Goal: Task Accomplishment & Management: Use online tool/utility

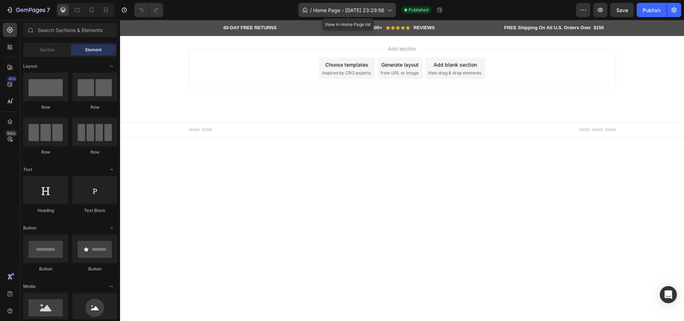
click at [391, 6] on div "/ Home Page - Sep 23, 23:29:56" at bounding box center [346, 10] width 97 height 14
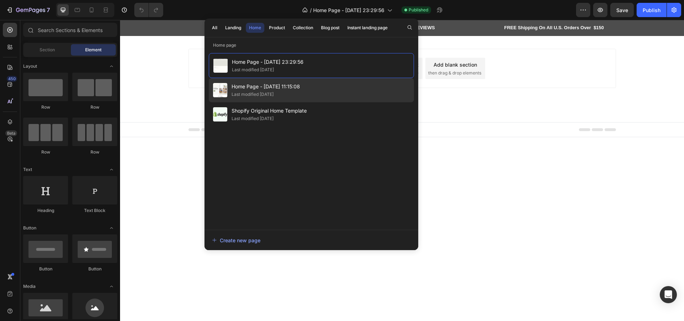
click at [295, 88] on span "Home Page - [DATE] 11:15:08" at bounding box center [265, 86] width 68 height 9
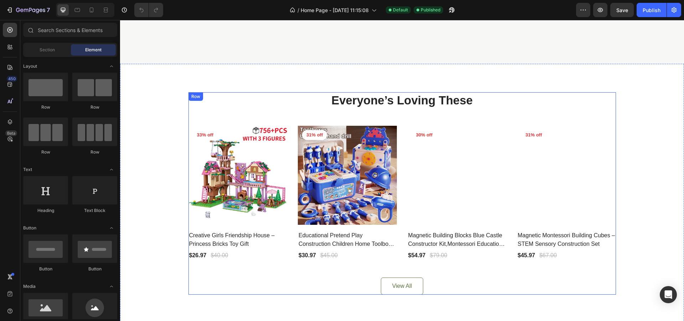
scroll to position [214, 0]
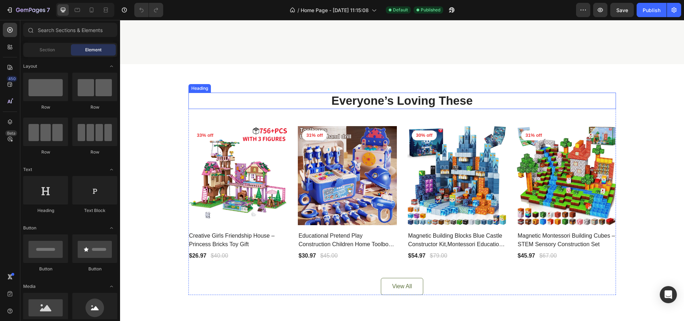
click at [254, 104] on p "Everyone’s Loving These" at bounding box center [402, 100] width 426 height 15
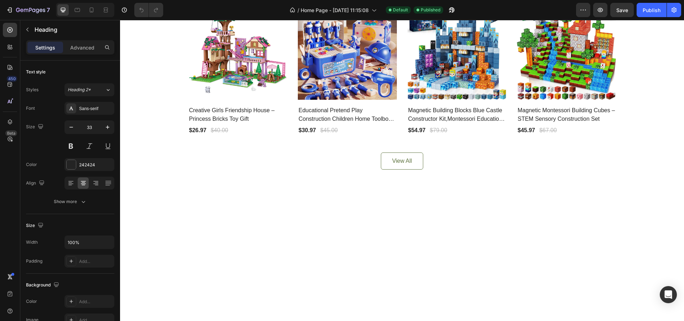
click at [193, 100] on img at bounding box center [237, 50] width 99 height 99
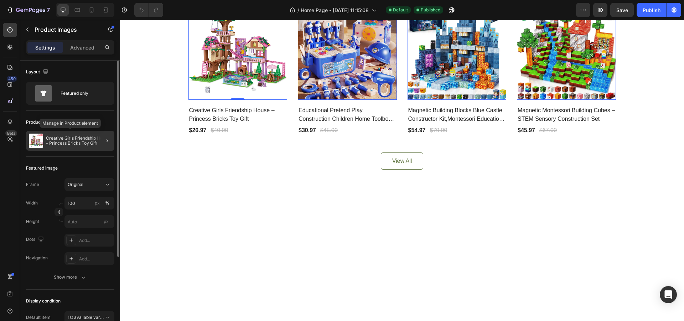
click at [68, 139] on p "Creative Girls Friendship House – Princess Bricks Toy Gift" at bounding box center [79, 141] width 66 height 10
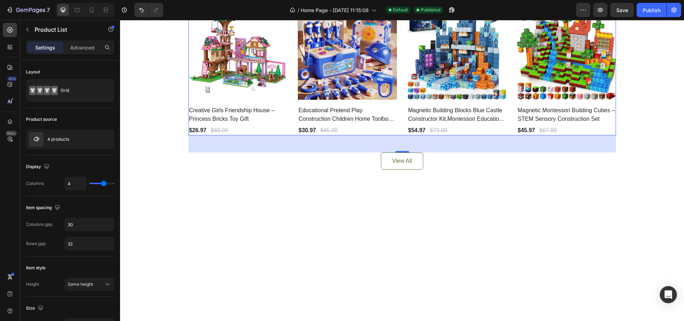
scroll to position [224, 0]
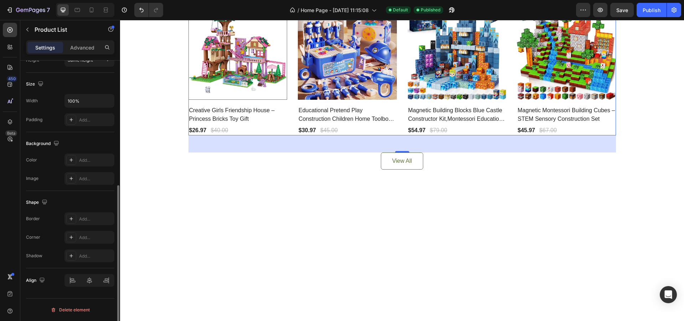
click at [228, 100] on img at bounding box center [237, 50] width 99 height 99
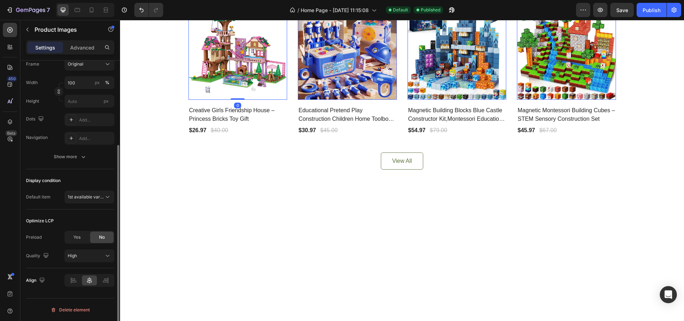
scroll to position [0, 0]
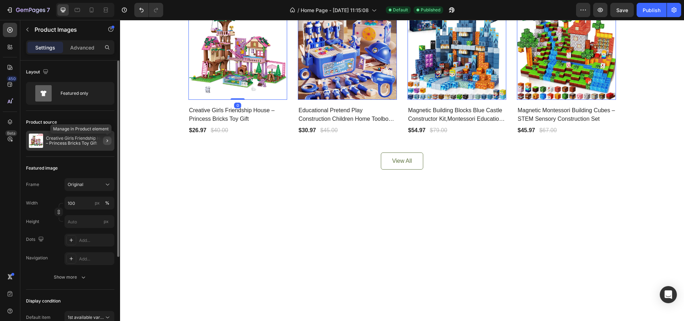
click at [107, 137] on button "button" at bounding box center [107, 140] width 9 height 9
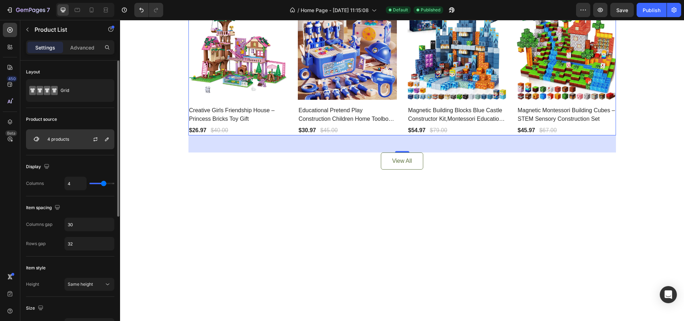
drag, startPoint x: 94, startPoint y: 137, endPoint x: 52, endPoint y: 147, distance: 43.5
click at [52, 147] on div "4 products" at bounding box center [70, 139] width 88 height 20
click at [58, 137] on p "4 products" at bounding box center [58, 139] width 22 height 5
click at [64, 138] on p "4 products" at bounding box center [58, 139] width 22 height 5
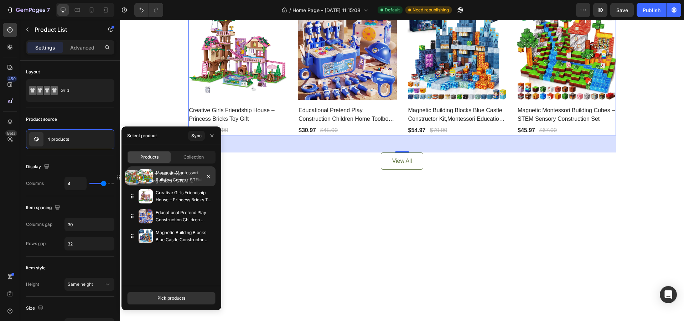
drag, startPoint x: 158, startPoint y: 236, endPoint x: 145, endPoint y: 177, distance: 60.3
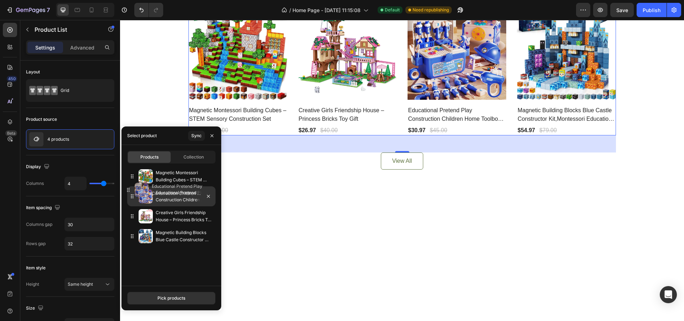
drag, startPoint x: 141, startPoint y: 217, endPoint x: 137, endPoint y: 190, distance: 26.6
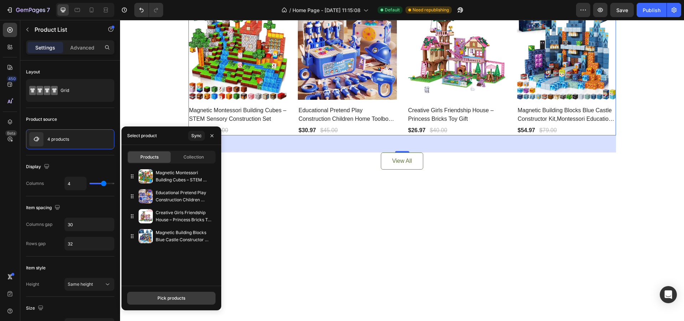
click at [173, 301] on div "Pick products" at bounding box center [171, 298] width 28 height 6
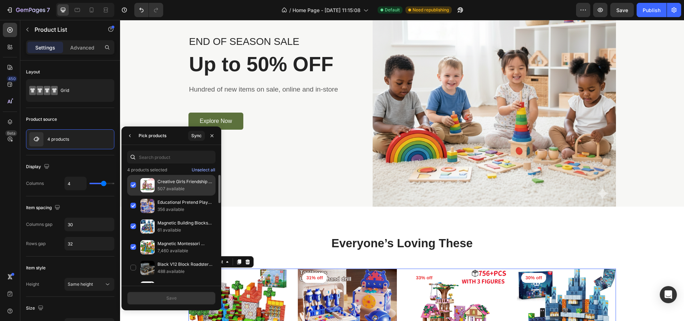
click at [132, 182] on div "Creative Girls Friendship House – Princess Bricks Toy Gift 507 available" at bounding box center [171, 185] width 88 height 21
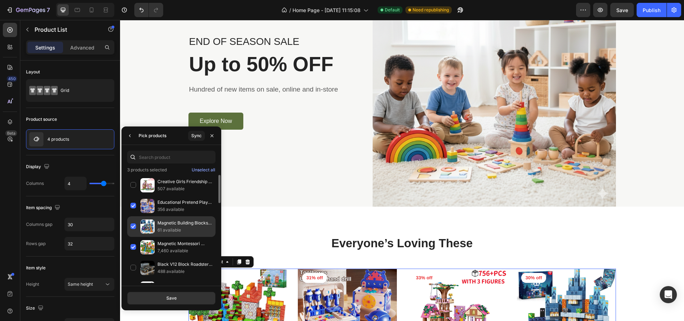
click at [135, 224] on div "Magnetic Building Blocks Blue Castle Constructor Kit,Montessori Education Toys …" at bounding box center [171, 226] width 88 height 21
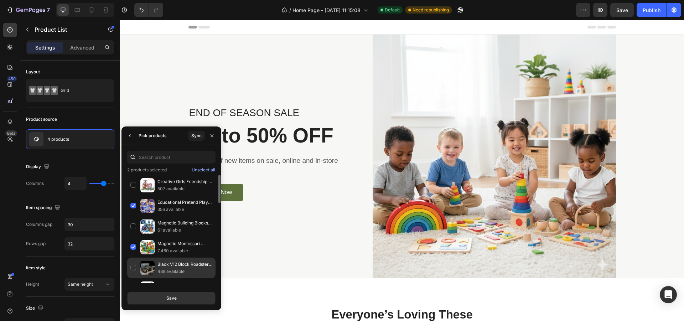
click at [132, 266] on div "Black V12 Block Roadster RC Tech Racer 1:14DIY Roadster building block assembly…" at bounding box center [171, 267] width 88 height 21
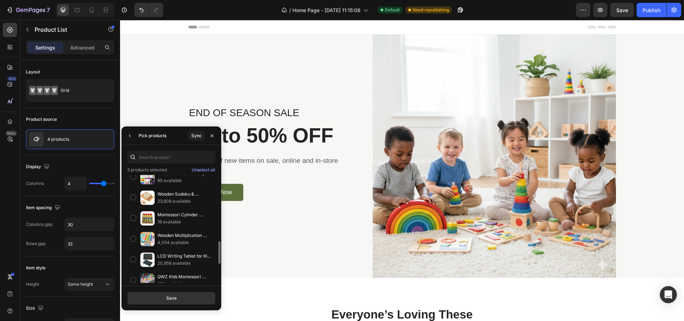
scroll to position [389, 0]
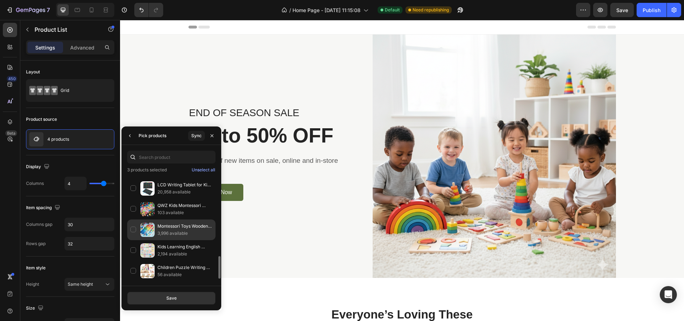
click at [131, 229] on div "Montessori Toys Wooden Number Puzzle Sorting For Toddlers Shape Sorter Counting…" at bounding box center [171, 229] width 88 height 21
click at [169, 298] on div "Save" at bounding box center [171, 298] width 10 height 6
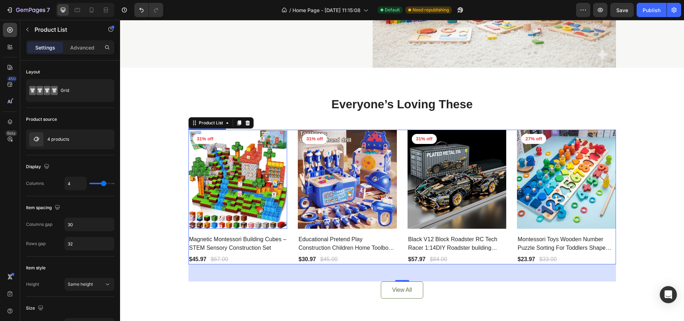
scroll to position [249, 0]
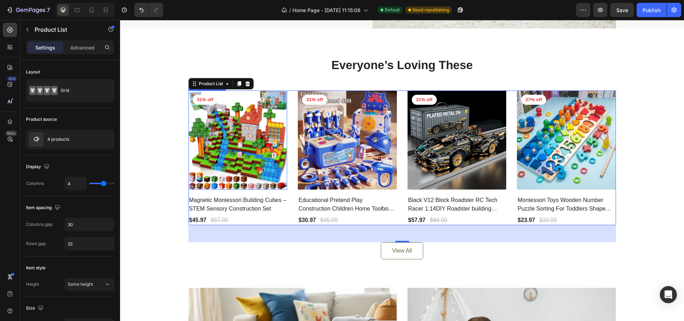
click at [261, 120] on img at bounding box center [237, 139] width 99 height 99
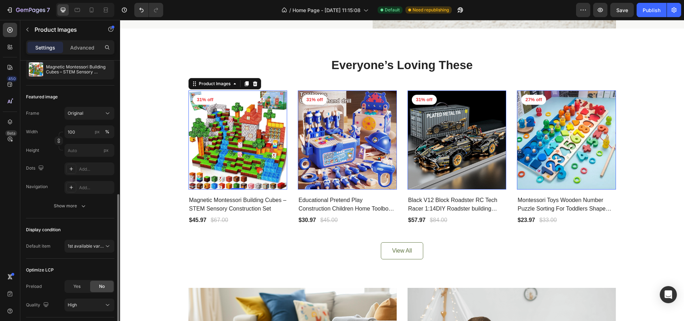
scroll to position [120, 0]
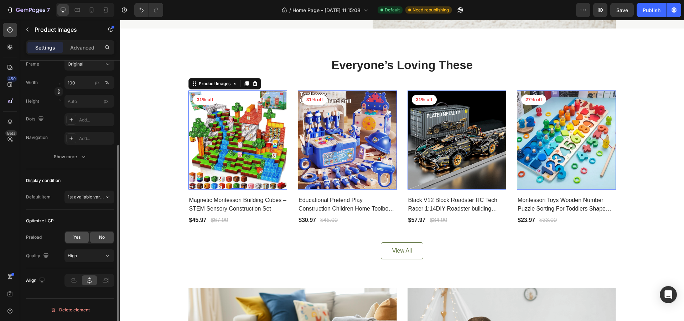
click at [79, 236] on span "Yes" at bounding box center [76, 237] width 7 height 6
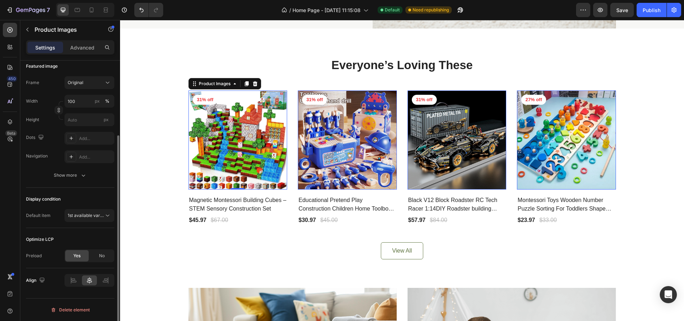
scroll to position [102, 0]
click at [100, 84] on div "Original" at bounding box center [85, 82] width 35 height 6
click at [103, 82] on div "Original" at bounding box center [89, 82] width 43 height 7
click at [83, 154] on div "Add..." at bounding box center [95, 157] width 33 height 6
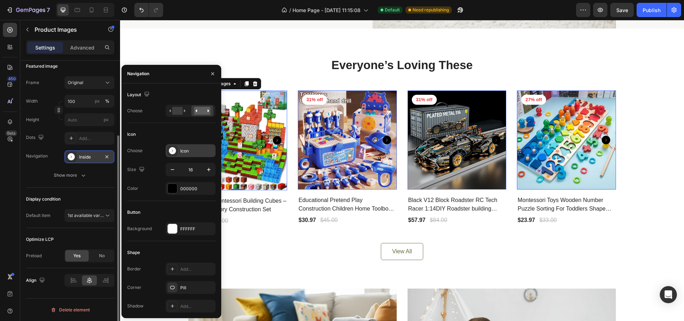
click at [170, 151] on icon at bounding box center [172, 150] width 7 height 7
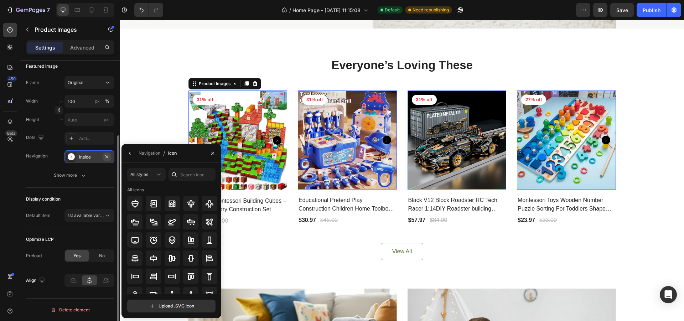
click at [106, 155] on icon "button" at bounding box center [107, 157] width 6 height 6
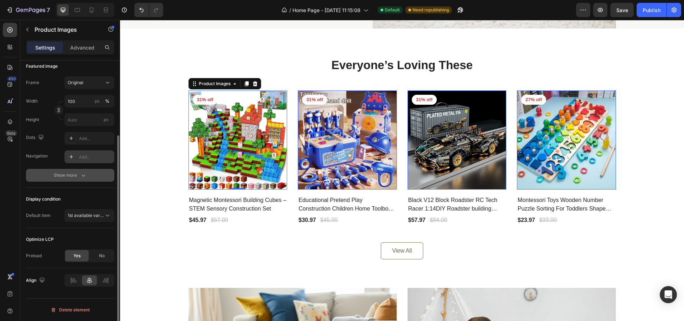
click at [82, 176] on icon "button" at bounding box center [83, 175] width 7 height 7
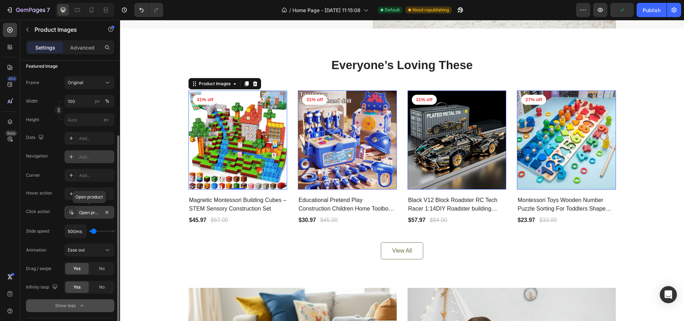
scroll to position [137, 0]
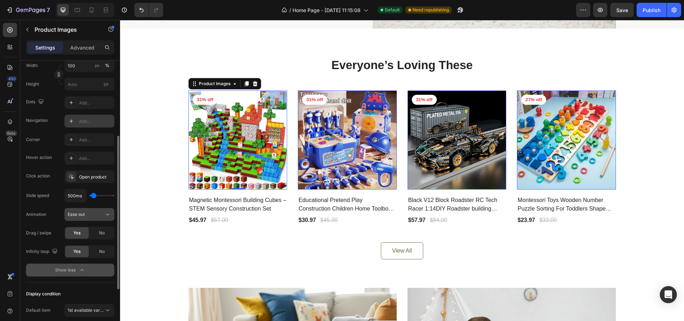
click at [90, 210] on button "Ease out" at bounding box center [89, 214] width 50 height 13
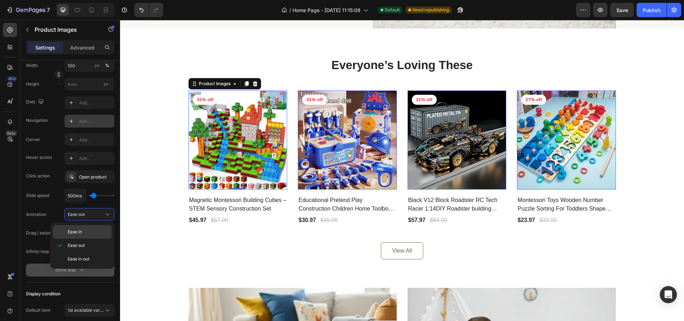
click at [83, 235] on div "Ease in" at bounding box center [82, 232] width 58 height 14
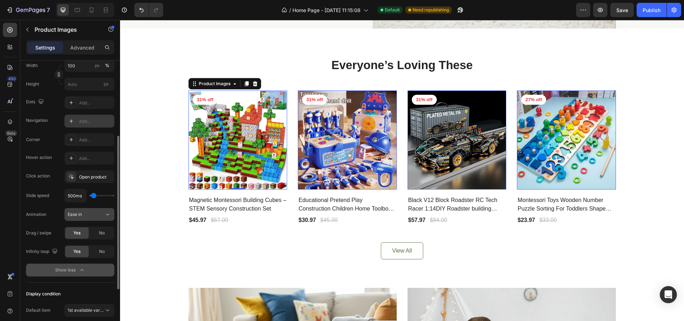
click at [99, 214] on div "Ease in" at bounding box center [86, 214] width 36 height 6
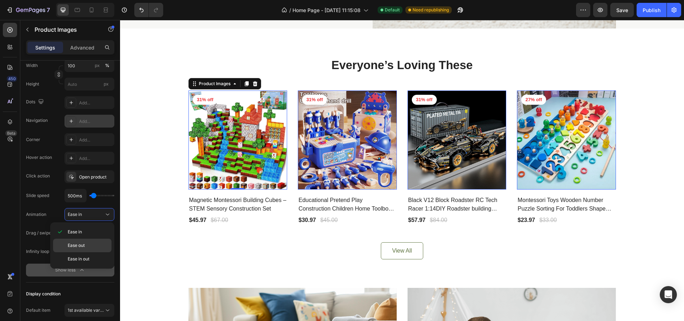
click at [85, 245] on p "Ease out" at bounding box center [88, 245] width 41 height 6
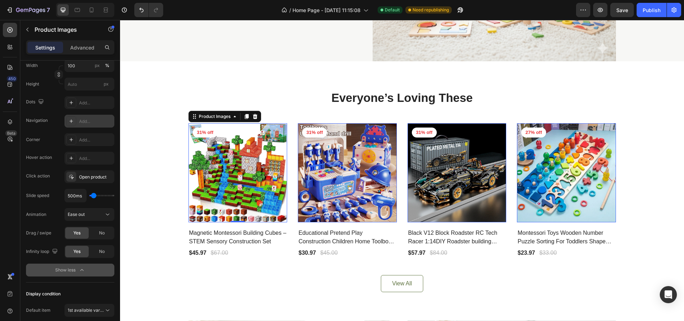
scroll to position [214, 0]
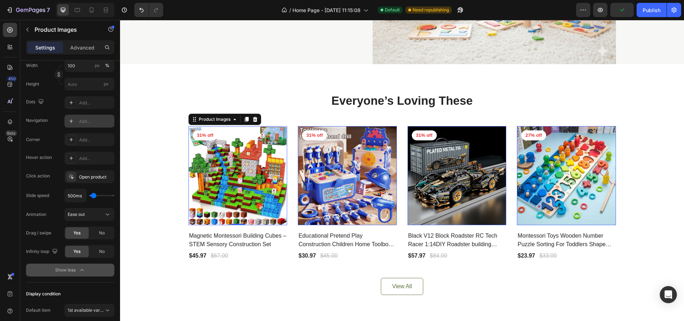
click at [236, 155] on img at bounding box center [237, 175] width 99 height 99
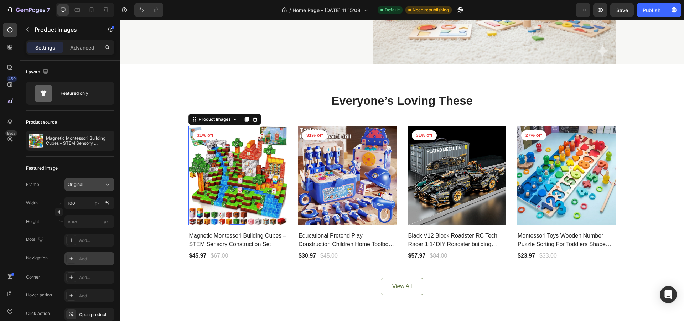
click at [99, 182] on div "Original" at bounding box center [85, 184] width 35 height 6
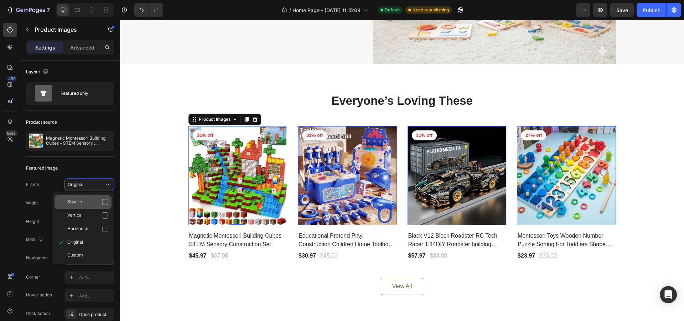
click at [102, 200] on icon at bounding box center [105, 202] width 6 height 6
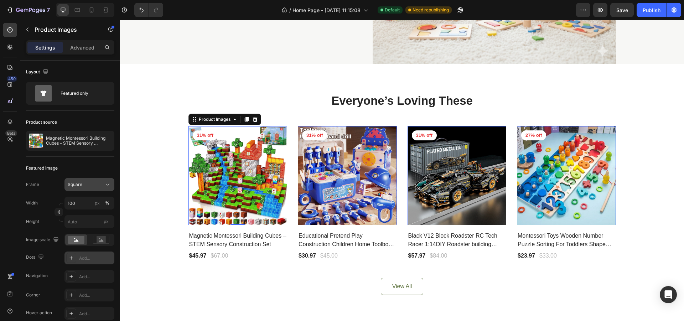
click at [103, 180] on button "Square" at bounding box center [89, 184] width 50 height 13
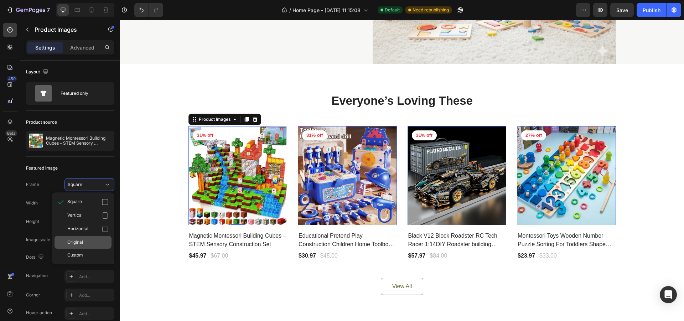
click at [95, 238] on div "Original" at bounding box center [82, 242] width 57 height 13
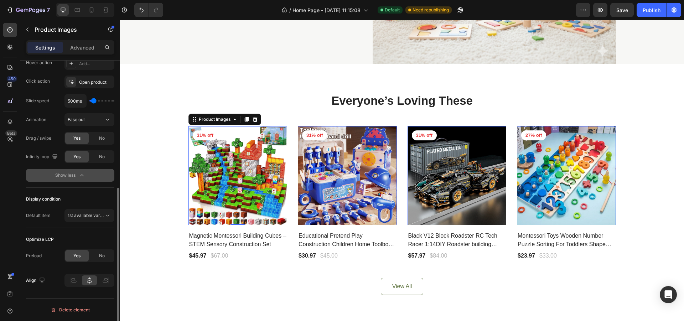
scroll to position [161, 0]
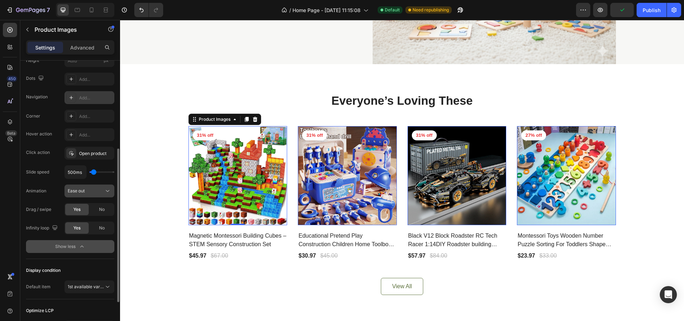
click at [106, 189] on icon at bounding box center [107, 190] width 7 height 7
click at [106, 190] on icon at bounding box center [107, 190] width 7 height 7
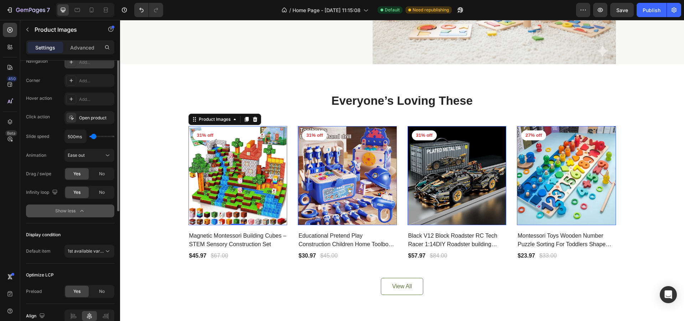
scroll to position [125, 0]
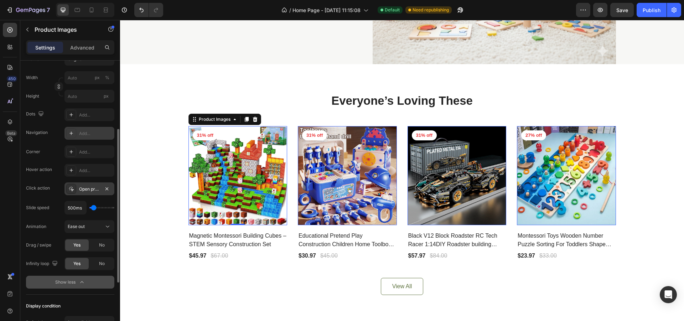
click at [84, 188] on div "Open product" at bounding box center [89, 189] width 21 height 6
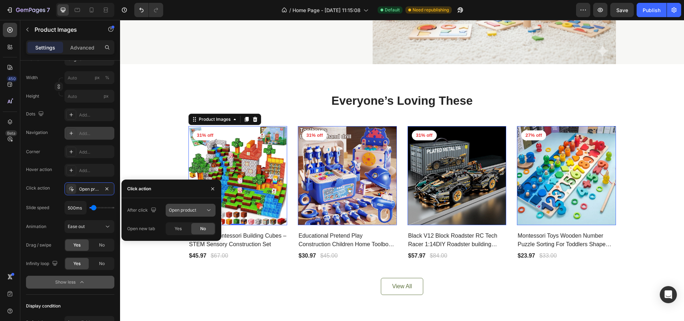
click at [202, 213] on div "Open product" at bounding box center [187, 210] width 36 height 6
click at [193, 226] on span "Open gallery" at bounding box center [182, 227] width 26 height 6
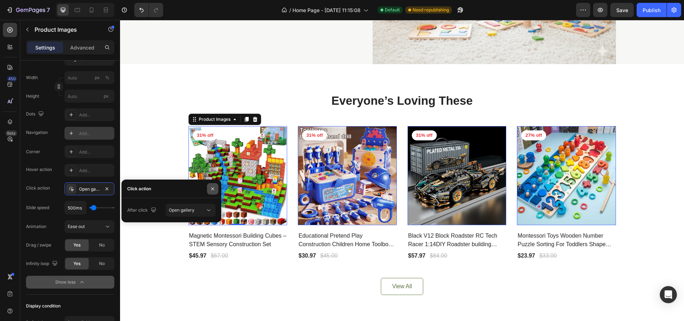
click at [214, 188] on icon "button" at bounding box center [213, 189] width 6 height 6
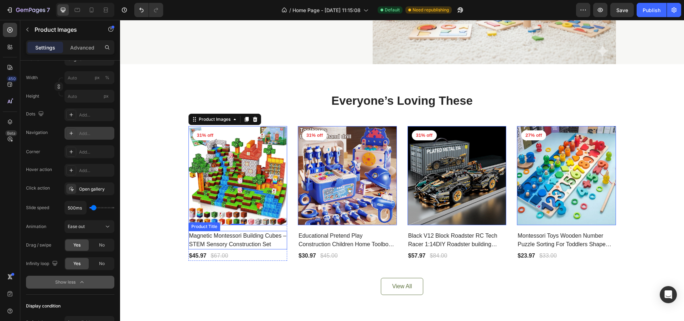
click at [208, 239] on h2 "Magnetic Montessori Building Cubes – STEM Sensory Construction Set" at bounding box center [237, 240] width 99 height 19
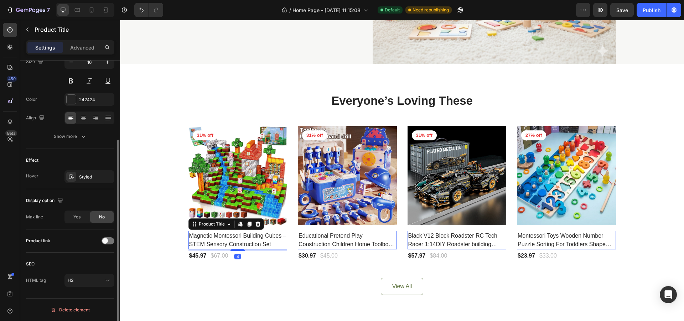
scroll to position [0, 0]
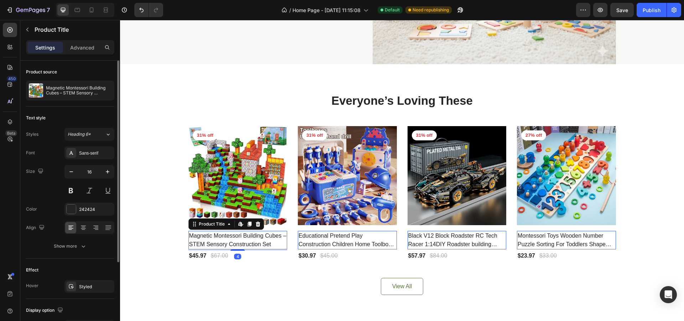
click at [209, 236] on h2 "Magnetic Montessori Building Cubes – STEM Sensory Construction Set" at bounding box center [237, 240] width 99 height 19
click at [227, 187] on img at bounding box center [237, 175] width 99 height 99
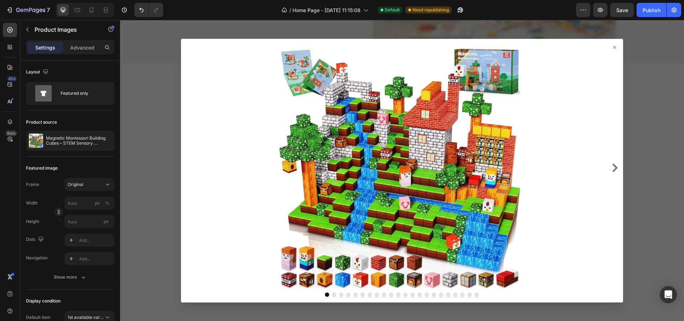
click at [611, 46] on icon at bounding box center [614, 48] width 6 height 6
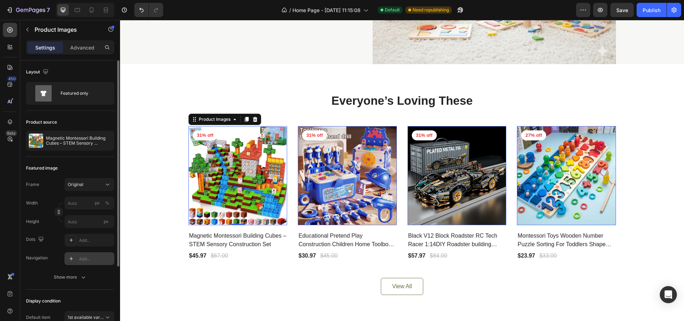
scroll to position [102, 0]
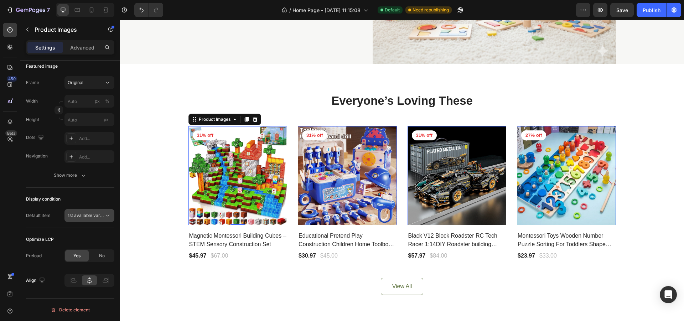
click at [101, 215] on span "1st available variant" at bounding box center [88, 215] width 40 height 5
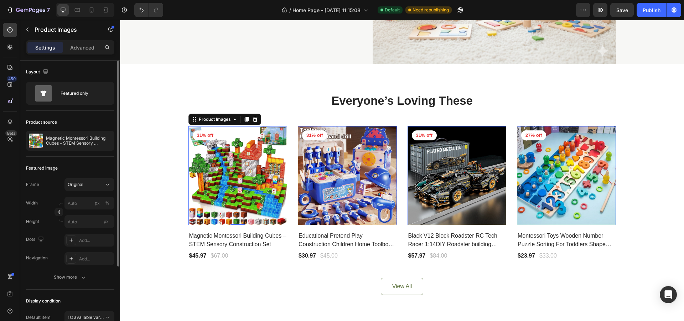
click at [244, 157] on img at bounding box center [237, 175] width 99 height 99
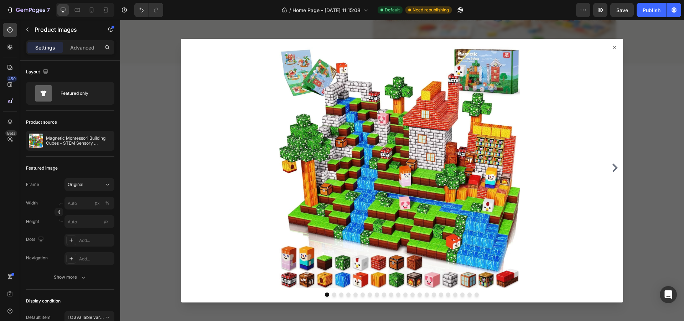
click at [606, 46] on div at bounding box center [402, 171] width 442 height 264
click at [611, 47] on icon at bounding box center [614, 48] width 6 height 6
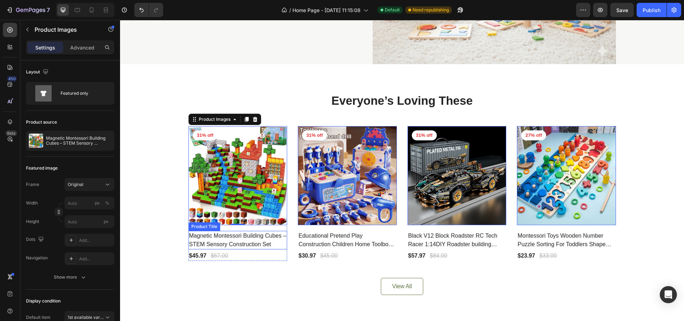
click at [242, 245] on h2 "Magnetic Montessori Building Cubes – STEM Sensory Construction Set" at bounding box center [237, 240] width 99 height 19
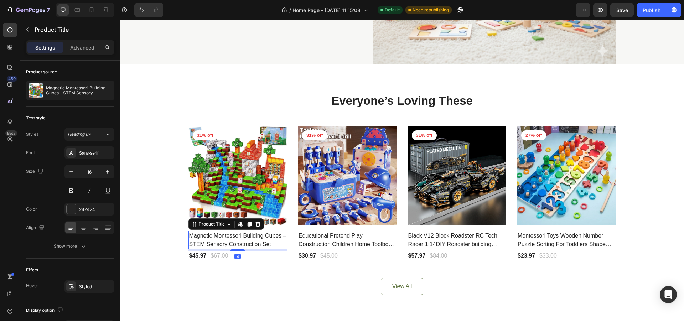
click at [240, 239] on h2 "Magnetic Montessori Building Cubes – STEM Sensory Construction Set" at bounding box center [237, 240] width 99 height 19
click at [242, 236] on h2 "Magnetic Montessori Building Cubes – STEM Sensory Construction Set" at bounding box center [237, 240] width 99 height 19
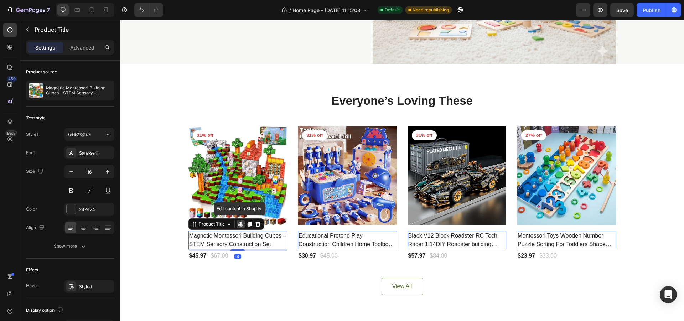
click at [242, 236] on h2 "Magnetic Montessori Building Cubes – STEM Sensory Construction Set" at bounding box center [237, 240] width 99 height 19
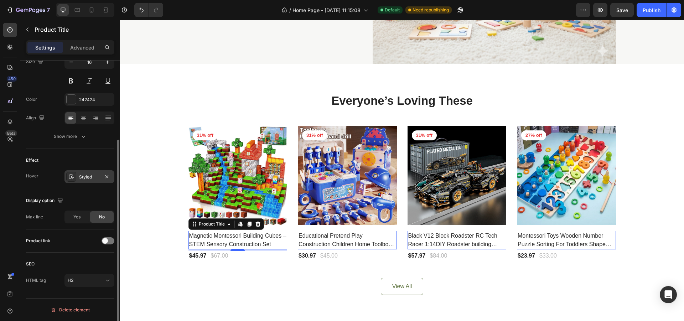
click at [82, 176] on div "Styled" at bounding box center [89, 177] width 21 height 6
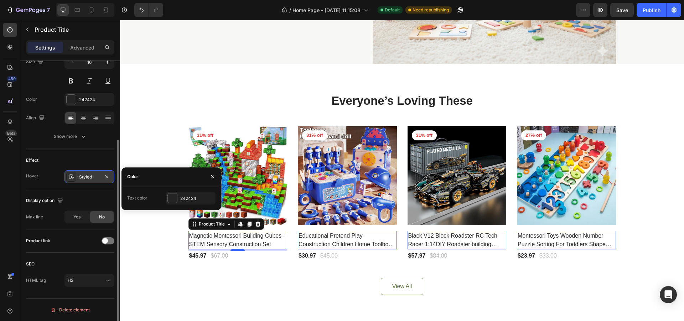
click at [82, 176] on div "Styled" at bounding box center [89, 177] width 21 height 6
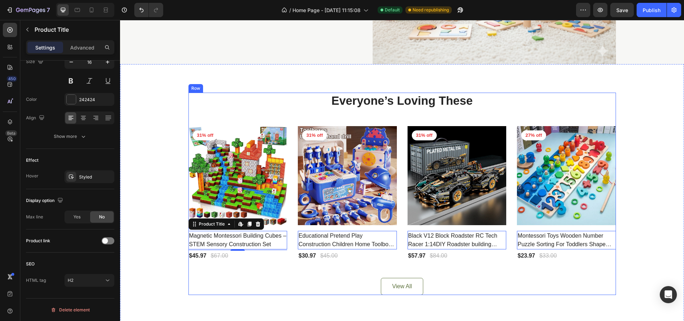
click at [212, 117] on div "Everyone’s Loving These Heading Product Images 31% off Product Badge Row Magnet…" at bounding box center [401, 194] width 427 height 202
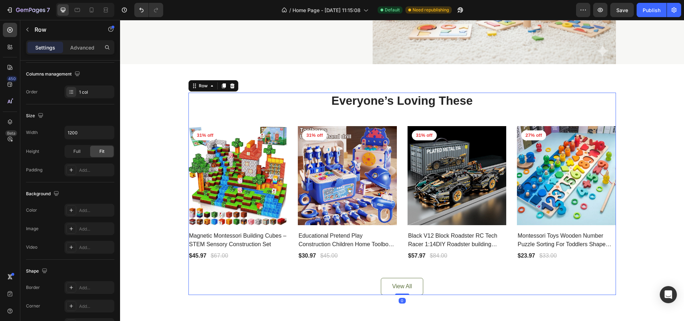
scroll to position [0, 0]
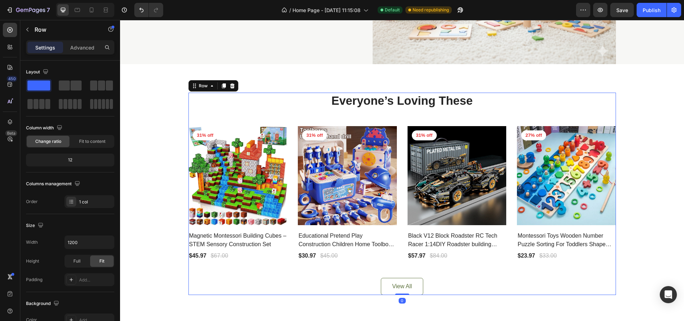
click at [236, 119] on div "Everyone’s Loving These Heading Product Images 31% off Product Badge Row Magnet…" at bounding box center [401, 194] width 427 height 202
click at [235, 125] on div "Everyone’s Loving These Heading Product Images 31% off Product Badge Row Magnet…" at bounding box center [401, 194] width 427 height 202
click at [224, 193] on img at bounding box center [237, 175] width 99 height 99
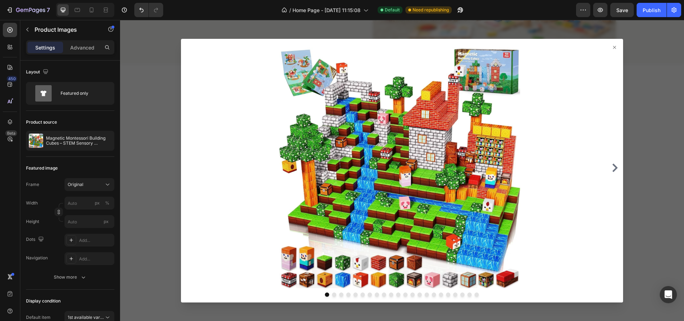
click at [612, 169] on icon "Carousel Next Arrow" at bounding box center [614, 167] width 5 height 9
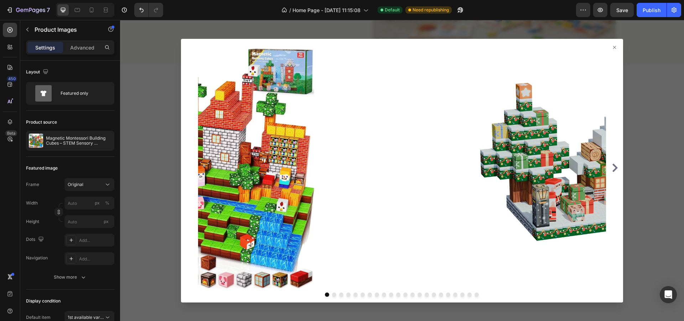
click at [612, 169] on icon "Carousel Next Arrow" at bounding box center [614, 167] width 5 height 9
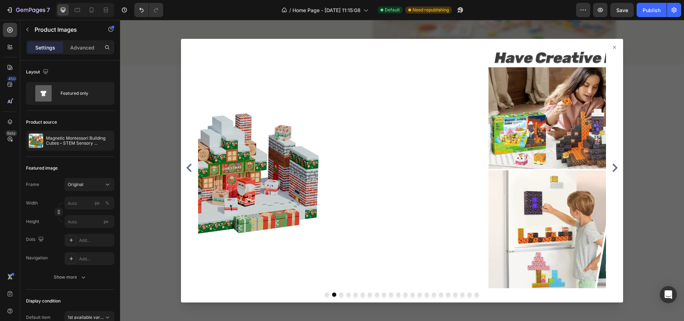
click at [612, 169] on icon "Carousel Next Arrow" at bounding box center [614, 167] width 5 height 9
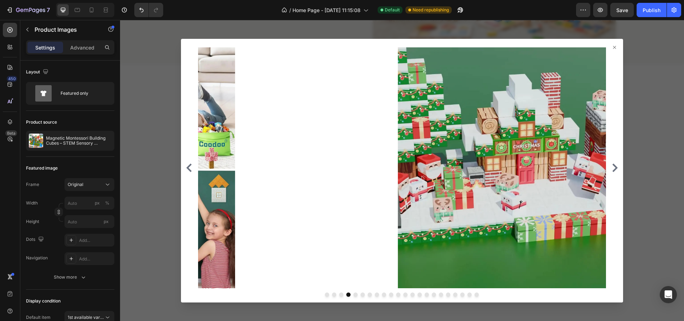
click at [612, 169] on icon "Carousel Next Arrow" at bounding box center [614, 167] width 5 height 9
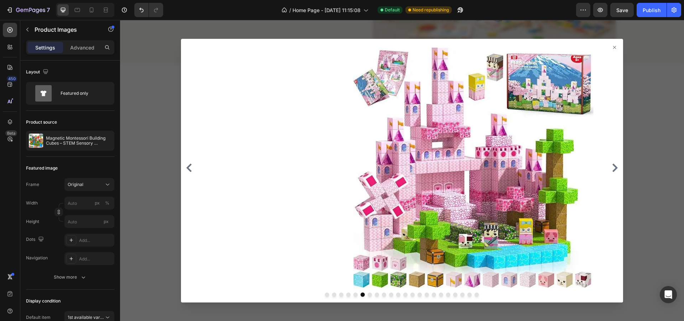
click at [612, 169] on icon "Carousel Next Arrow" at bounding box center [614, 167] width 5 height 9
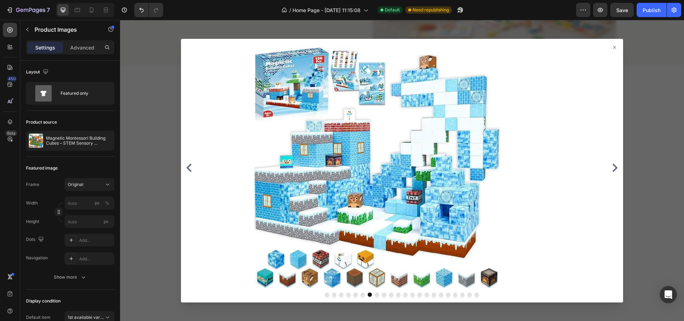
click at [612, 169] on icon "Carousel Next Arrow" at bounding box center [614, 167] width 5 height 9
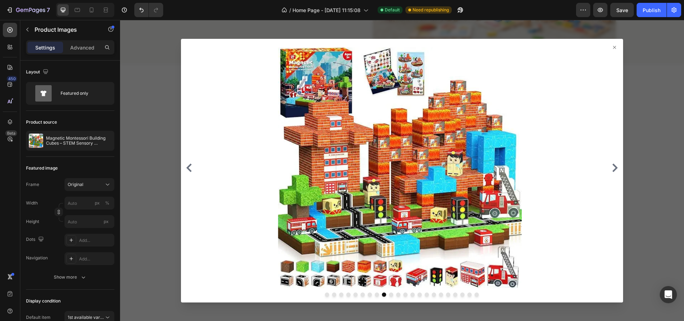
click at [608, 42] on div at bounding box center [402, 171] width 442 height 264
click at [609, 43] on div at bounding box center [402, 171] width 442 height 264
click at [611, 47] on icon at bounding box center [614, 48] width 6 height 6
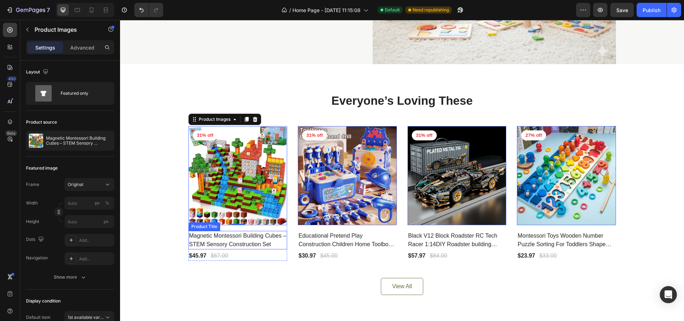
click at [254, 236] on h2 "Magnetic Montessori Building Cubes – STEM Sensory Construction Set" at bounding box center [237, 240] width 99 height 19
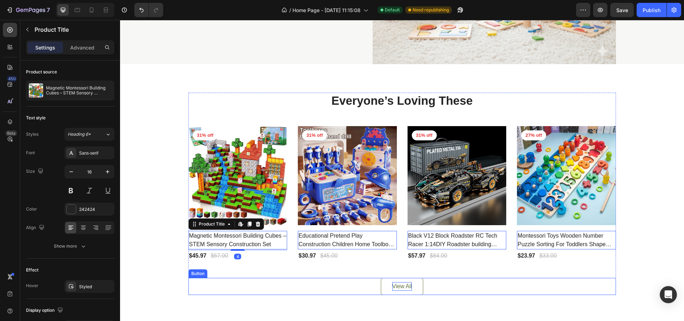
click at [402, 284] on div "View All" at bounding box center [402, 286] width 20 height 9
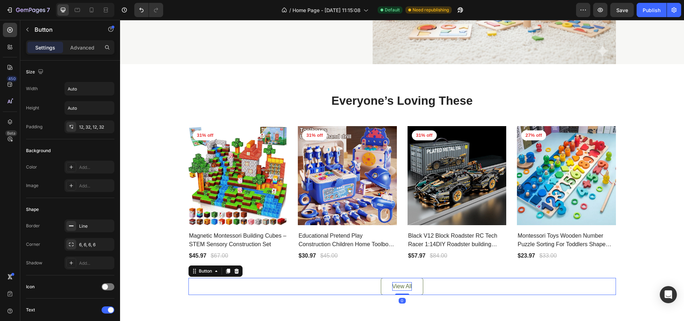
click at [399, 282] on div "View All" at bounding box center [402, 286] width 20 height 9
click at [28, 28] on icon "button" at bounding box center [28, 30] width 6 height 6
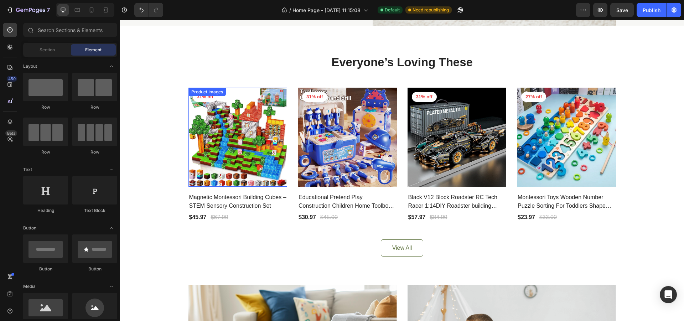
scroll to position [249, 0]
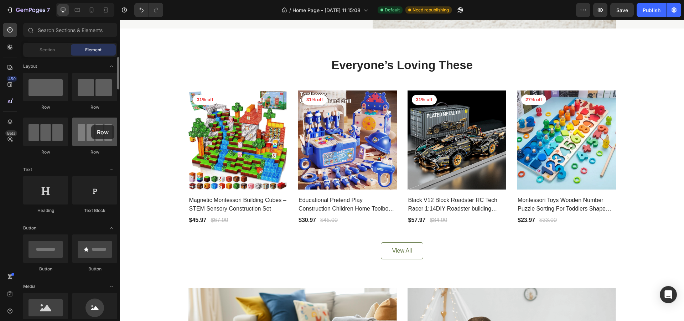
click at [91, 125] on div at bounding box center [94, 132] width 45 height 28
click at [97, 134] on div at bounding box center [94, 132] width 45 height 28
click at [46, 46] on div "Section" at bounding box center [47, 49] width 45 height 11
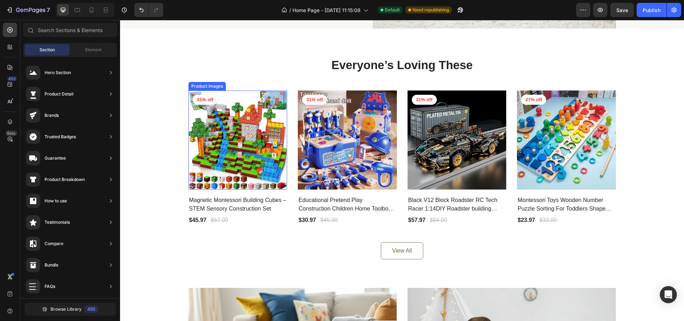
click at [274, 100] on img at bounding box center [237, 139] width 99 height 99
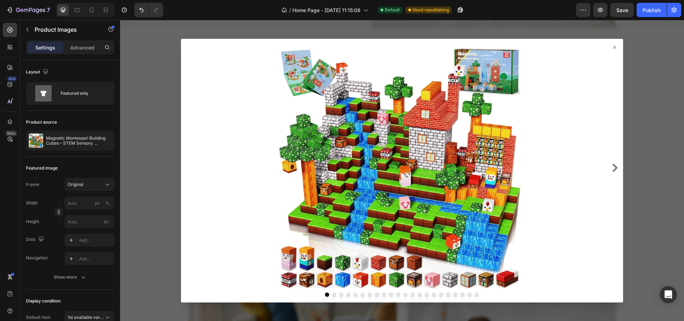
click at [611, 46] on icon at bounding box center [614, 48] width 6 height 6
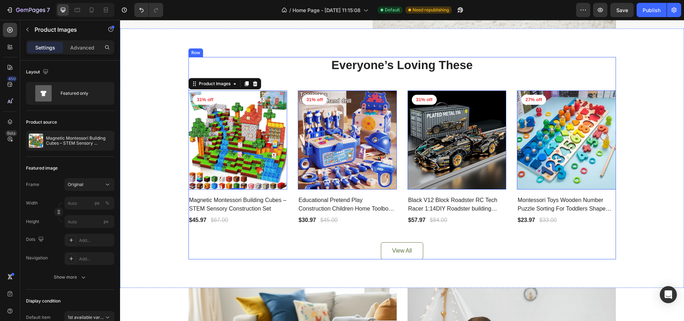
click at [347, 77] on div "Everyone’s Loving These Heading Product Images 0 31% off Product Badge Row Magn…" at bounding box center [401, 158] width 427 height 202
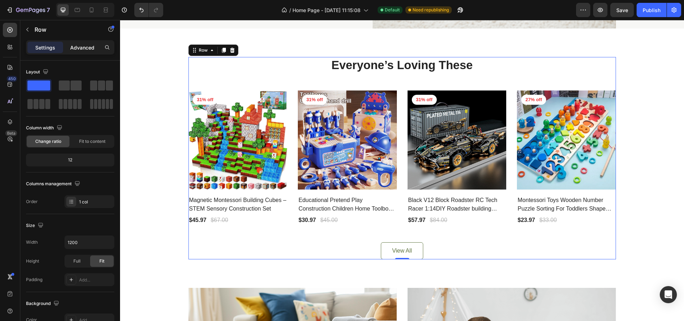
click at [88, 45] on p "Advanced" at bounding box center [82, 47] width 24 height 7
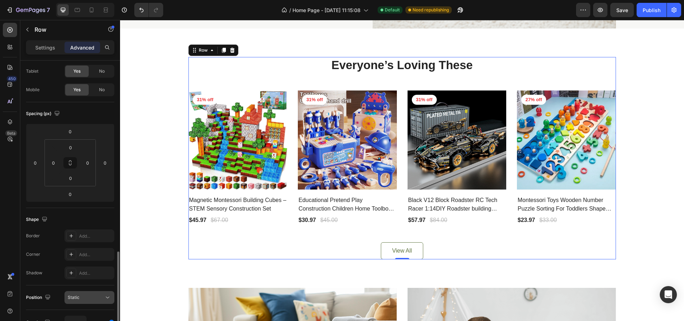
scroll to position [142, 0]
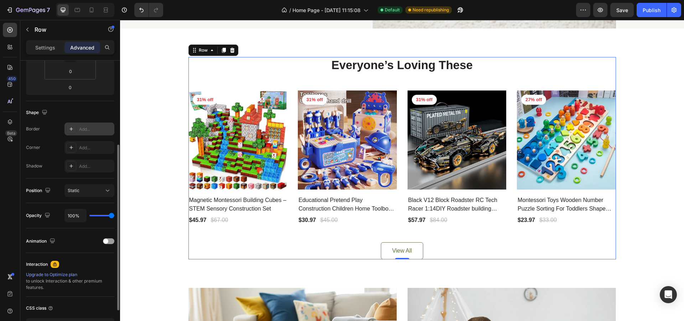
click at [72, 127] on icon at bounding box center [71, 129] width 6 height 6
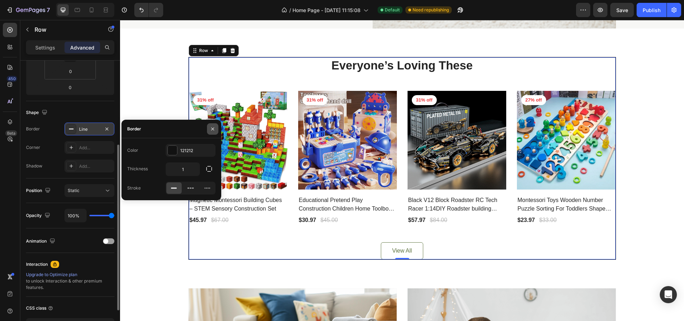
click at [210, 127] on icon "button" at bounding box center [213, 129] width 6 height 6
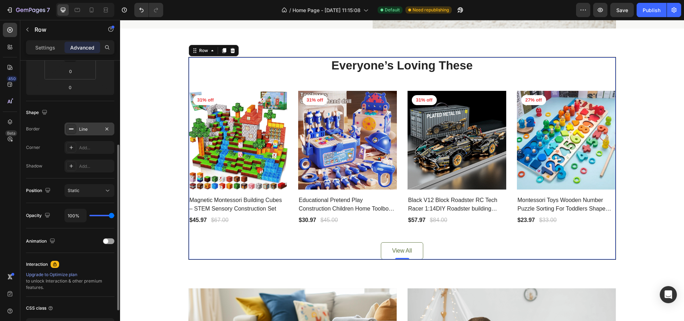
click at [89, 129] on div "Line" at bounding box center [89, 129] width 21 height 6
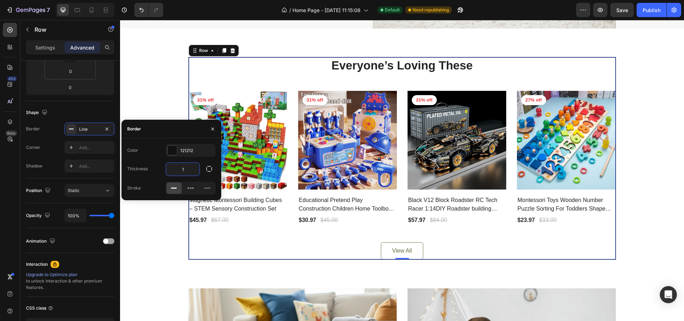
click at [187, 169] on input "1" at bounding box center [182, 169] width 33 height 13
click at [191, 169] on input "1" at bounding box center [182, 169] width 33 height 13
type input "5"
click at [187, 190] on div at bounding box center [190, 187] width 15 height 11
click at [204, 187] on icon at bounding box center [207, 187] width 7 height 7
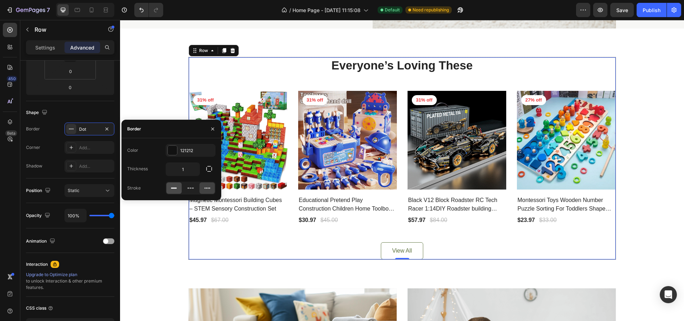
click at [176, 187] on icon at bounding box center [173, 187] width 7 height 7
click at [190, 173] on input "1" at bounding box center [182, 169] width 33 height 13
type input "0"
type input "1"
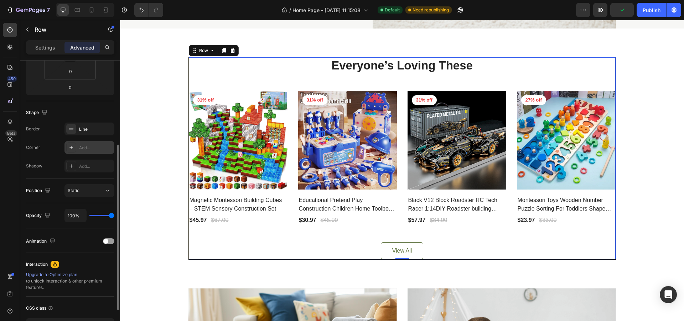
click at [79, 145] on div "Add..." at bounding box center [95, 148] width 33 height 6
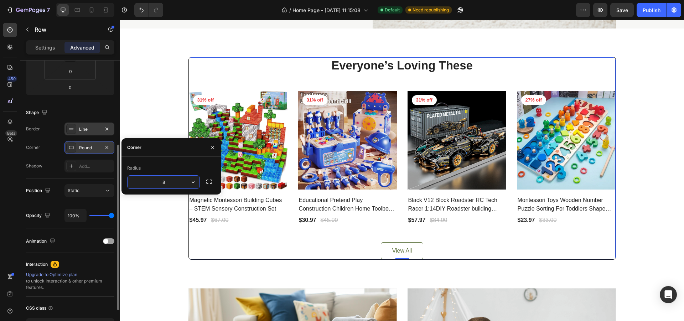
click at [92, 127] on div "Line" at bounding box center [89, 129] width 21 height 6
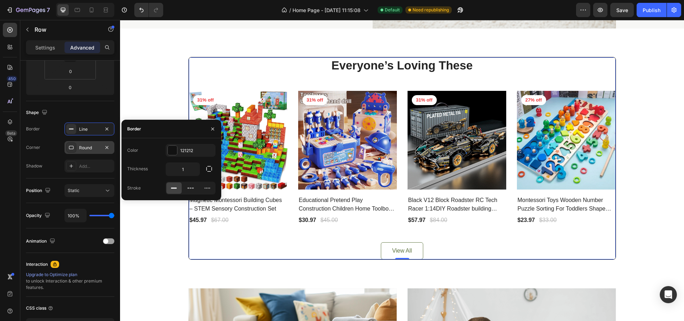
click at [71, 129] on rect at bounding box center [71, 129] width 5 height 1
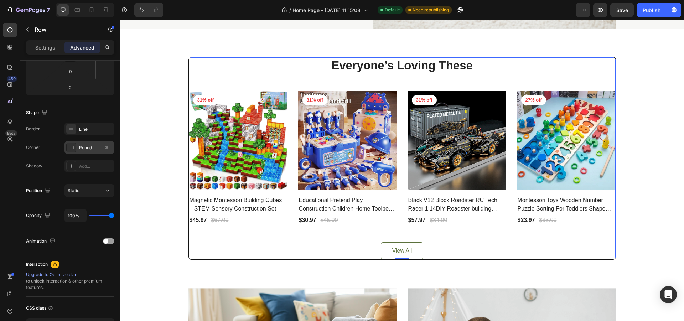
click at [70, 129] on rect at bounding box center [71, 129] width 5 height 1
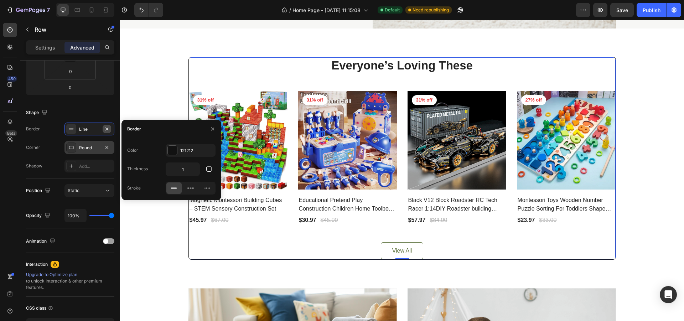
click at [108, 126] on icon "button" at bounding box center [107, 129] width 6 height 6
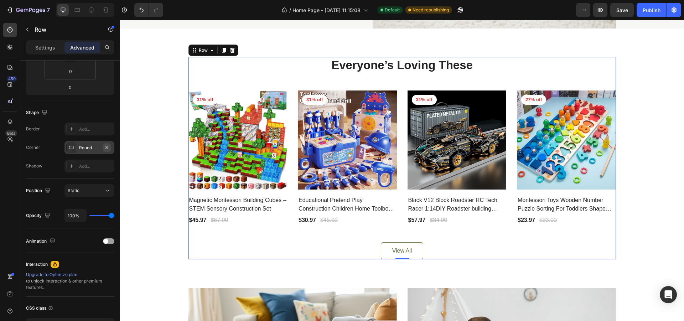
click at [106, 147] on icon "button" at bounding box center [106, 147] width 3 height 3
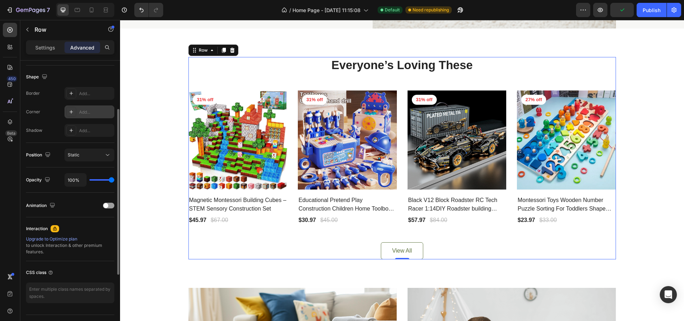
scroll to position [194, 0]
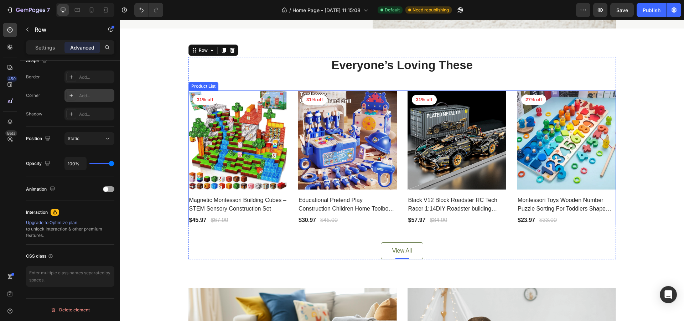
click at [287, 105] on div "Product Images 31% off Product Badge Row Magnetic Montessori Building Cubes – S…" at bounding box center [401, 157] width 427 height 135
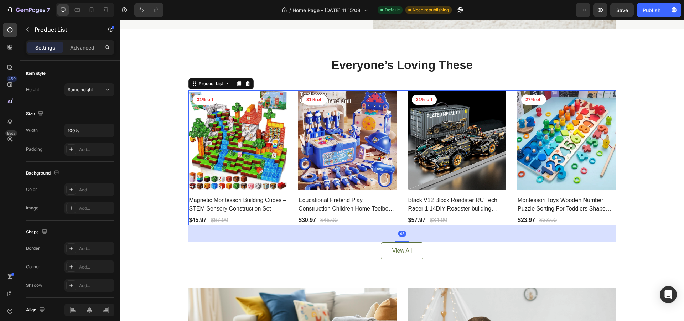
scroll to position [0, 0]
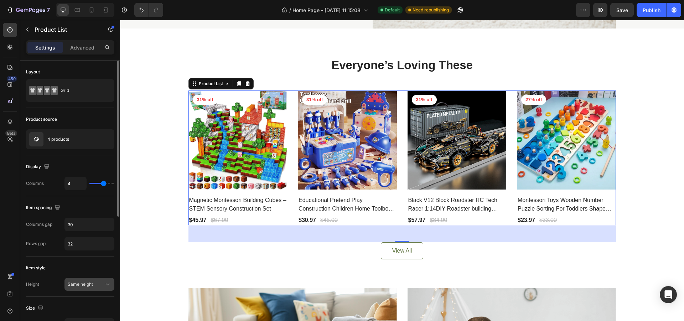
click at [106, 286] on icon at bounding box center [107, 284] width 7 height 7
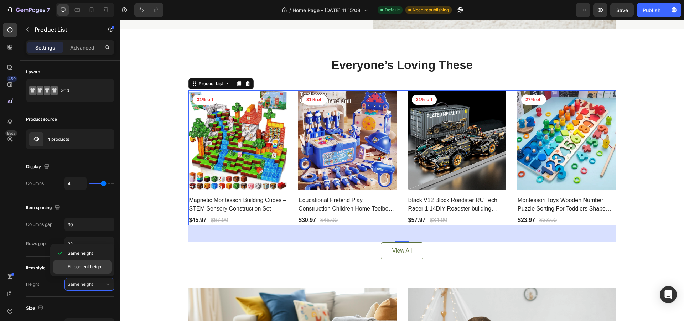
click at [87, 262] on div "Fit content height" at bounding box center [82, 267] width 58 height 14
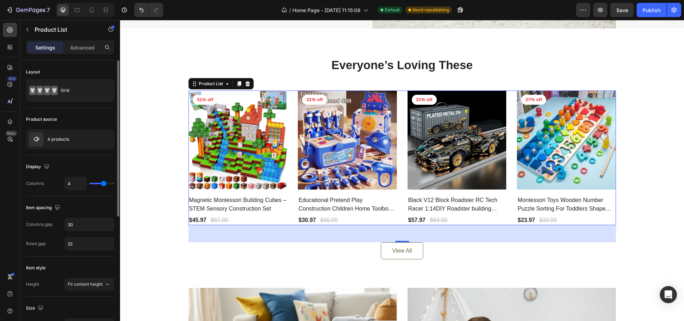
click at [98, 291] on div "Item style Height Fit content height" at bounding box center [70, 276] width 88 height 40
click at [91, 281] on span "Fit content height" at bounding box center [85, 283] width 35 height 5
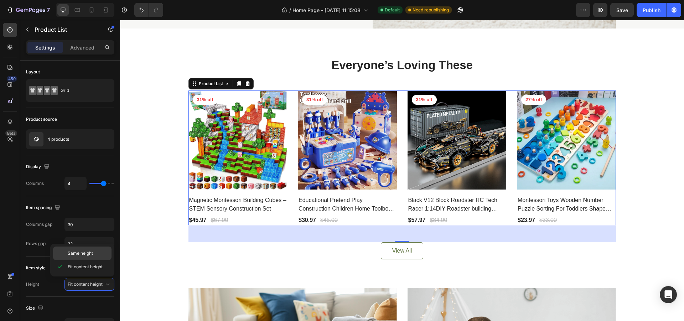
click at [81, 249] on div "Same height" at bounding box center [82, 253] width 58 height 14
click at [87, 47] on p "Advanced" at bounding box center [82, 47] width 24 height 7
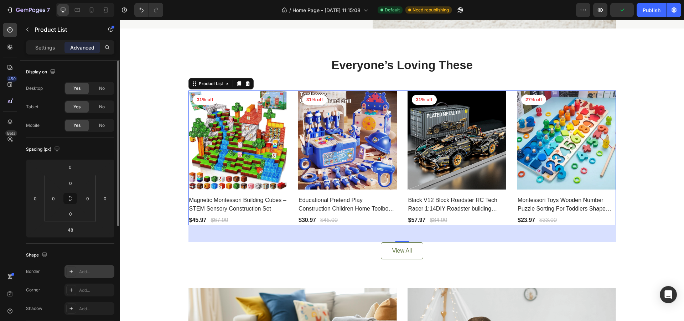
click at [70, 270] on icon at bounding box center [71, 272] width 6 height 6
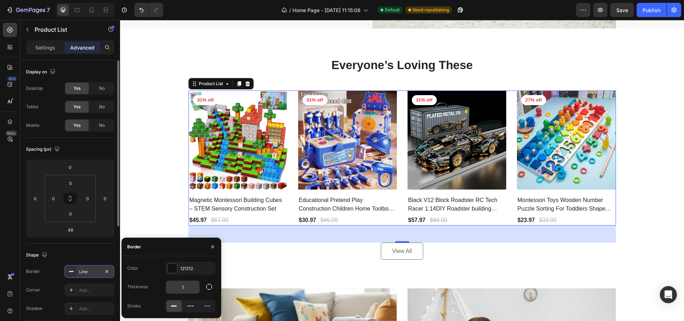
click at [185, 289] on input "1" at bounding box center [182, 287] width 33 height 13
type input "4"
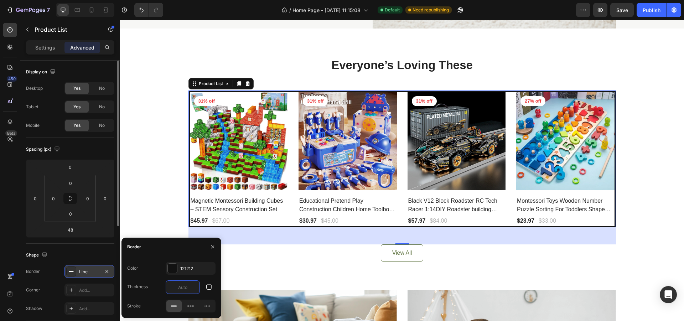
type input "1"
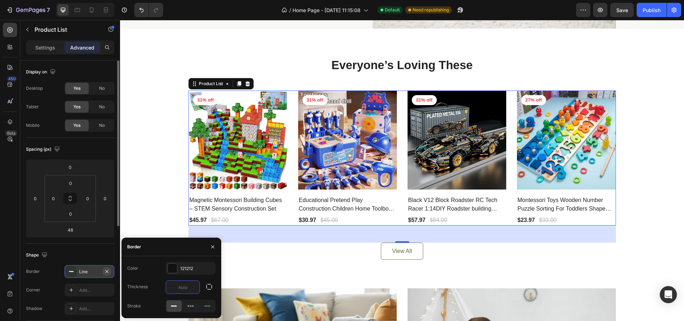
type input "0"
click at [109, 268] on button "button" at bounding box center [107, 271] width 9 height 9
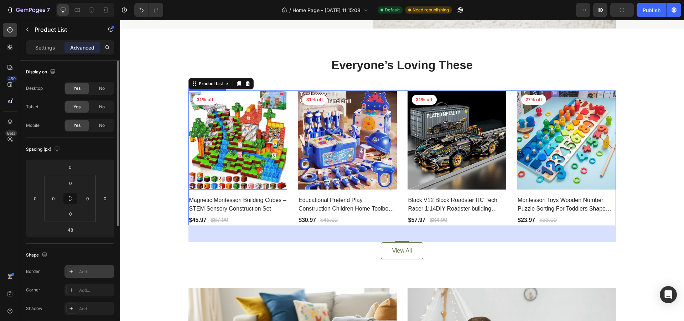
click at [284, 150] on img at bounding box center [237, 139] width 99 height 99
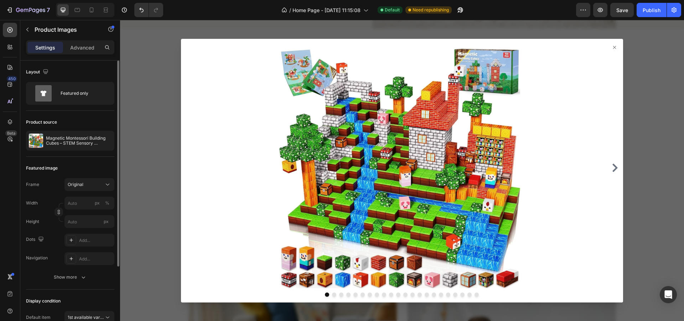
click at [606, 46] on div at bounding box center [402, 171] width 442 height 264
click at [611, 45] on icon at bounding box center [614, 48] width 6 height 6
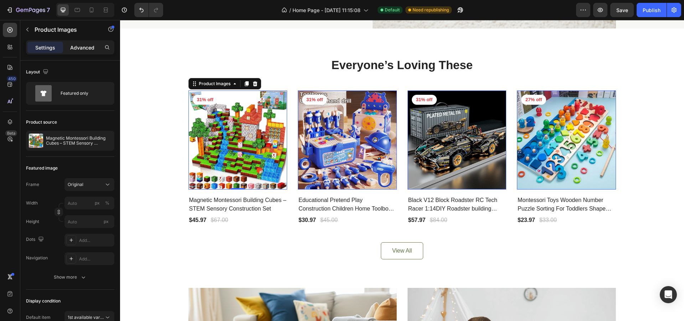
click at [88, 49] on p "Advanced" at bounding box center [82, 47] width 24 height 7
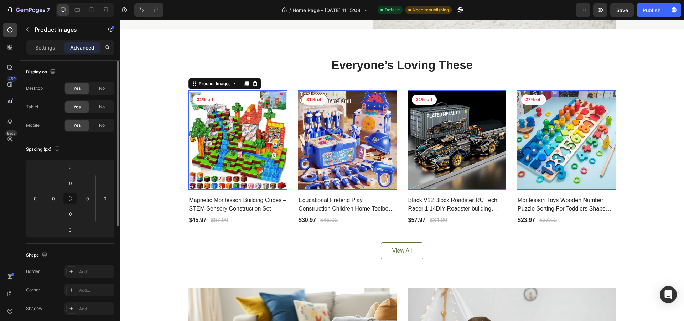
click at [50, 47] on p "Settings" at bounding box center [45, 47] width 20 height 7
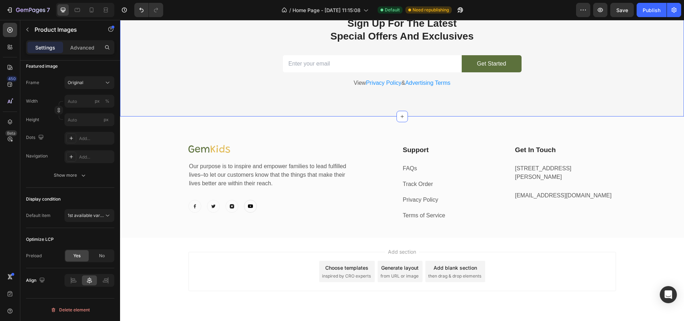
scroll to position [1412, 0]
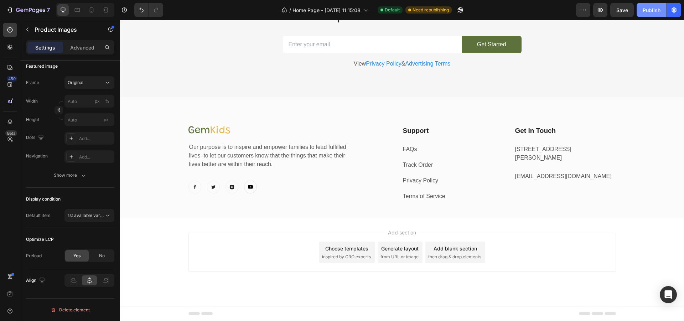
click at [660, 11] on div "Publish" at bounding box center [651, 9] width 18 height 7
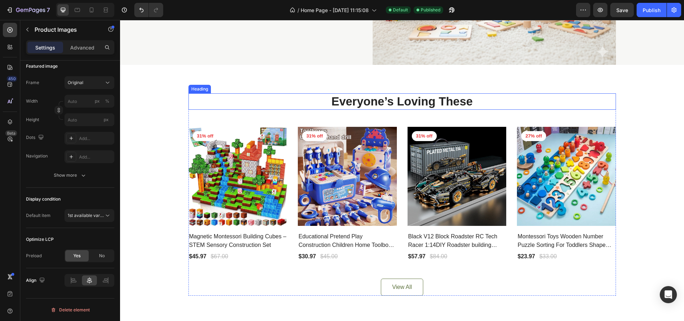
scroll to position [285, 0]
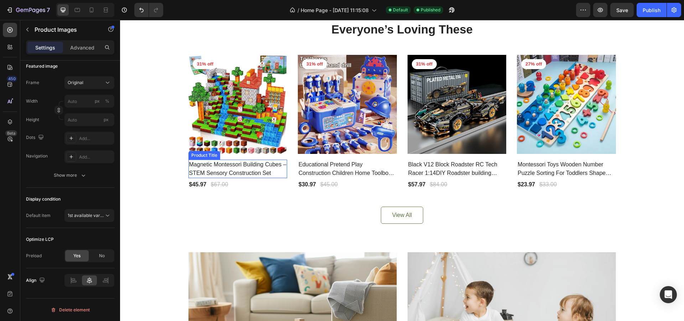
click at [252, 168] on h2 "Magnetic Montessori Building Cubes – STEM Sensory Construction Set" at bounding box center [237, 169] width 99 height 19
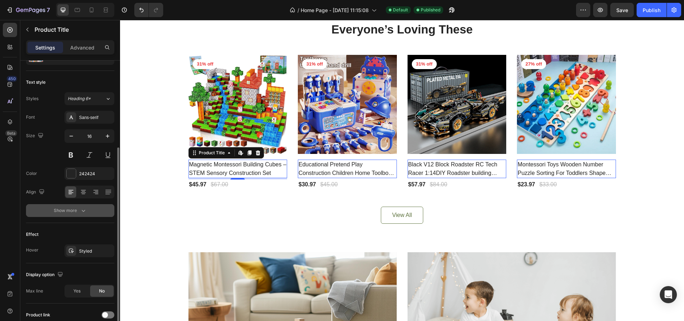
scroll to position [71, 0]
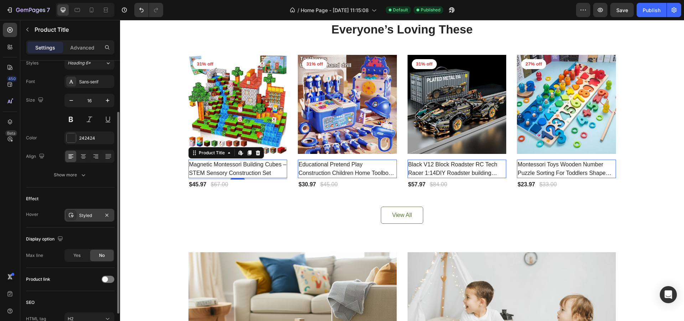
click at [85, 212] on div "Styled" at bounding box center [89, 215] width 50 height 13
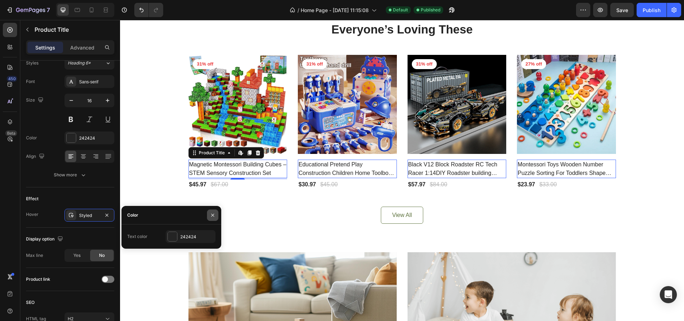
click at [215, 213] on icon "button" at bounding box center [213, 215] width 6 height 6
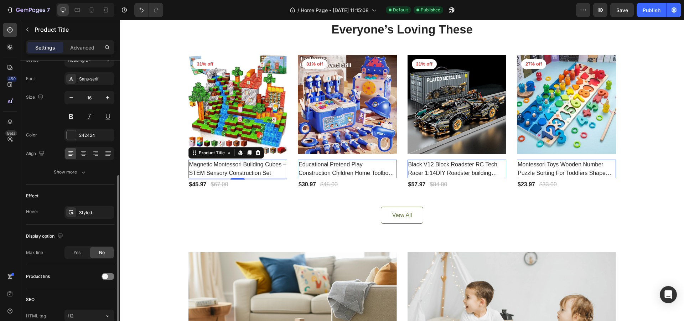
scroll to position [110, 0]
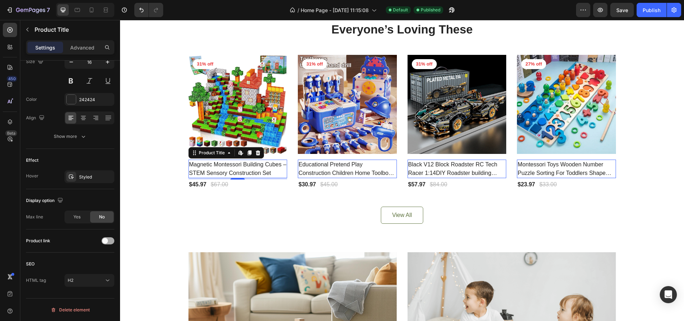
click at [109, 240] on div at bounding box center [107, 240] width 13 height 7
click at [642, 11] on button "Publish" at bounding box center [651, 10] width 30 height 14
click at [248, 110] on img at bounding box center [237, 104] width 99 height 99
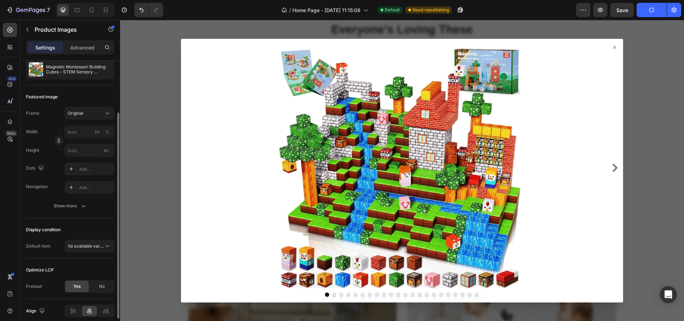
scroll to position [102, 0]
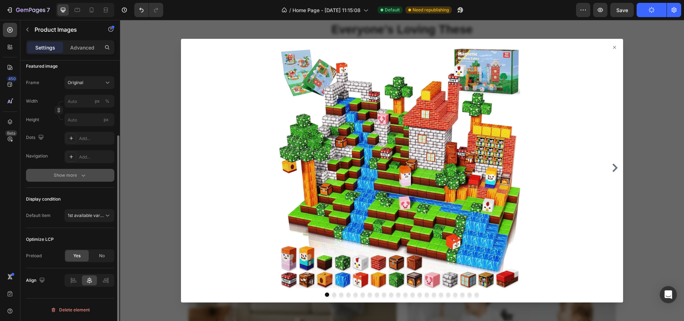
click at [83, 175] on icon "button" at bounding box center [83, 175] width 7 height 7
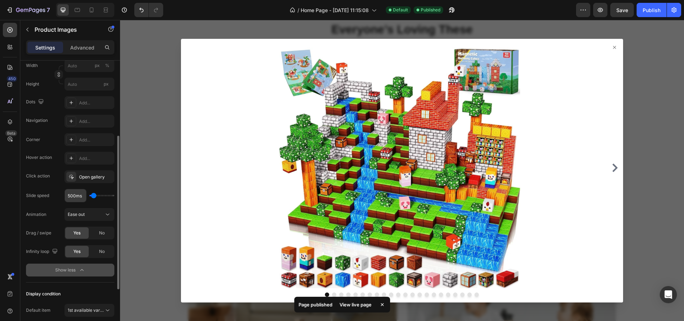
scroll to position [232, 0]
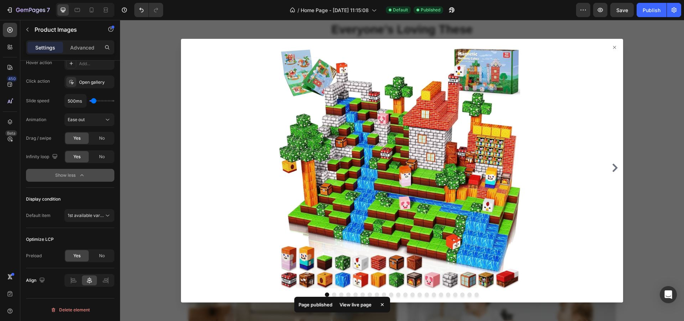
click at [611, 47] on icon at bounding box center [614, 48] width 6 height 6
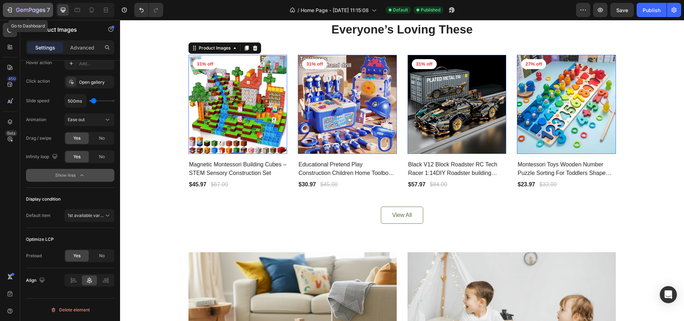
click at [3, 6] on button "7" at bounding box center [28, 10] width 50 height 14
